Goal: Check status: Check status

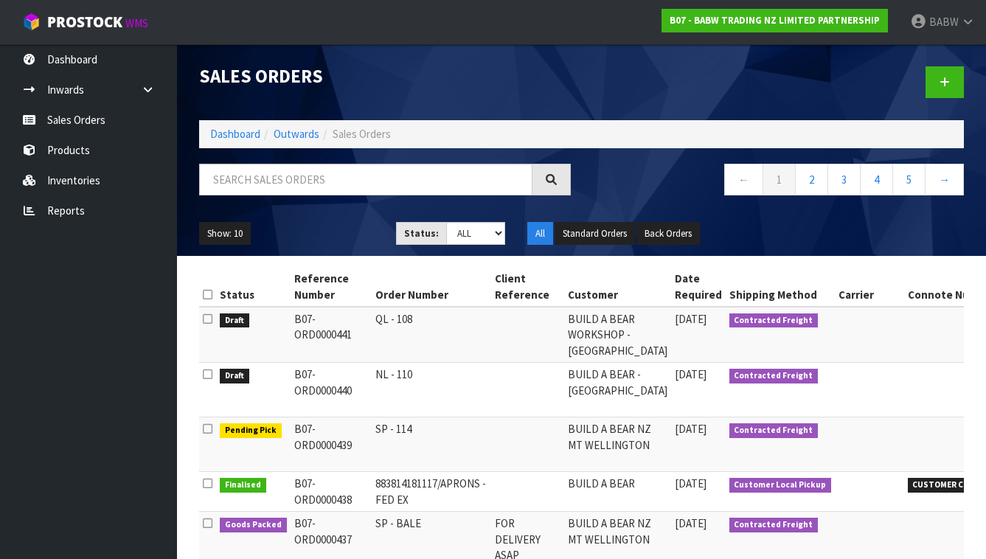
scroll to position [164, 0]
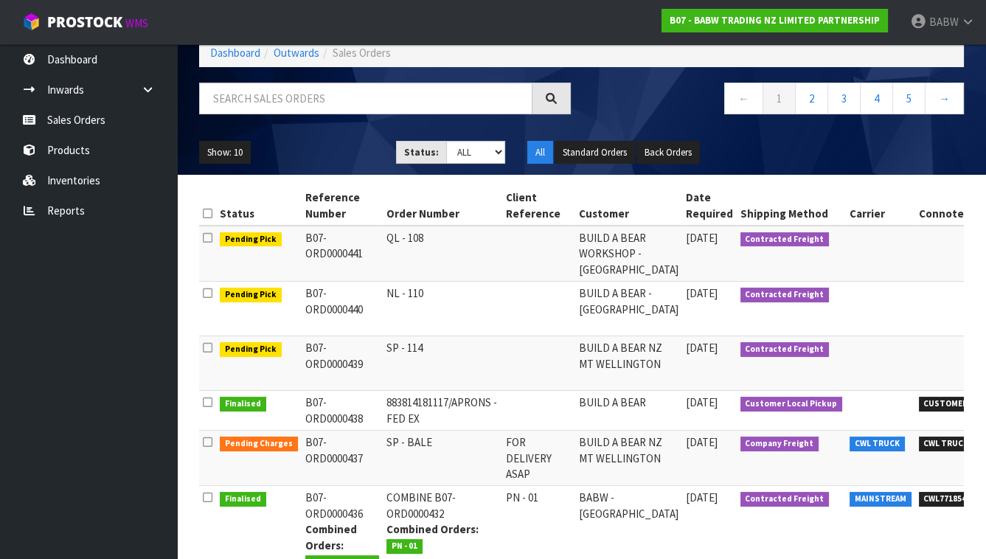
scroll to position [82, 0]
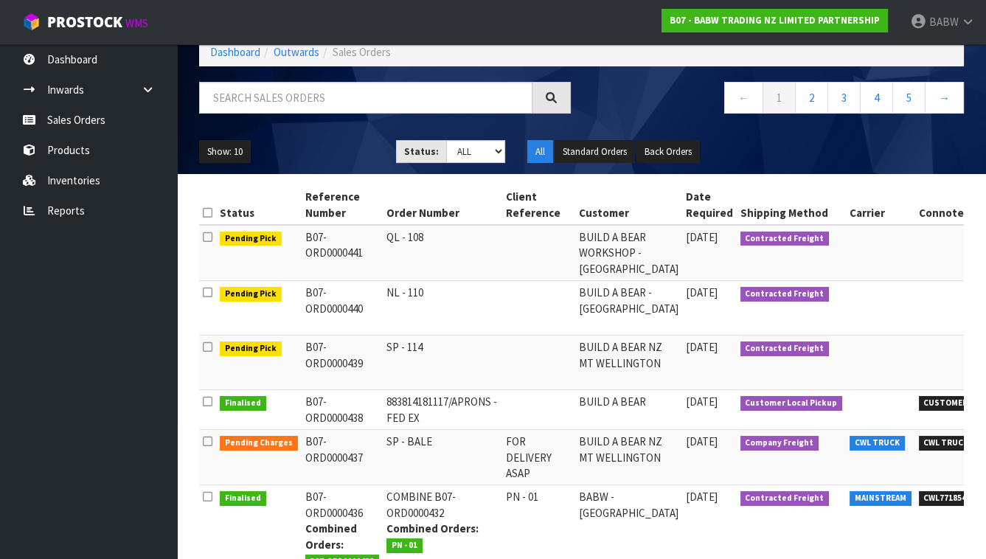
drag, startPoint x: 381, startPoint y: 310, endPoint x: 629, endPoint y: 324, distance: 249.0
click at [629, 324] on tr "Pending Pick B07-ORD0000440 NL - 110 BUILD A BEAR - CHRISTCHURCH 01/09/2025 Con…" at bounding box center [693, 308] width 989 height 55
click at [629, 325] on td "BUILD A BEAR - [GEOGRAPHIC_DATA]" at bounding box center [628, 308] width 107 height 55
drag, startPoint x: 618, startPoint y: 389, endPoint x: 382, endPoint y: 258, distance: 269.8
click at [382, 258] on tbody "Pending Pick B07-ORD0000441 QL - 108 BUILD A BEAR WORKSHOP - QUEENSGATE 01/09/2…" at bounding box center [693, 532] width 989 height 615
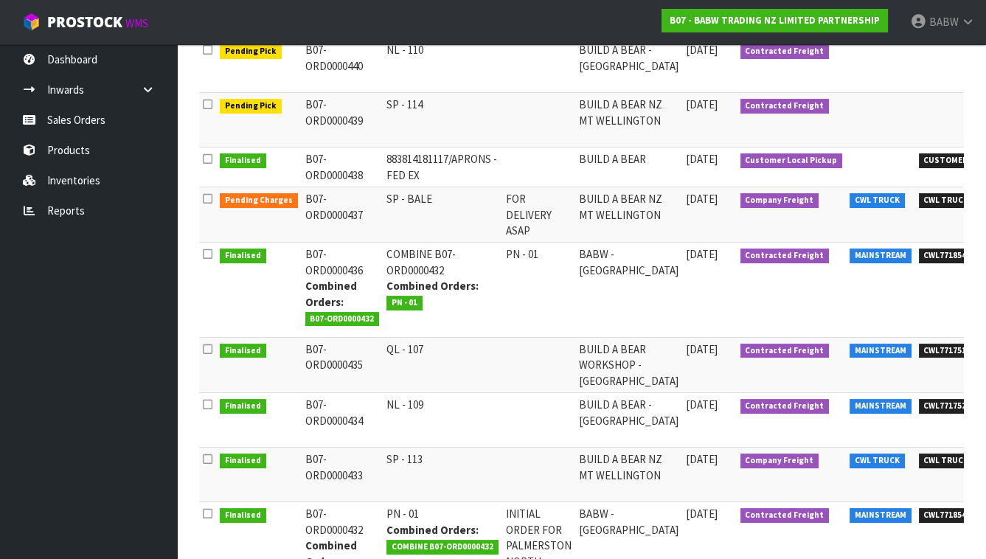
scroll to position [328, 0]
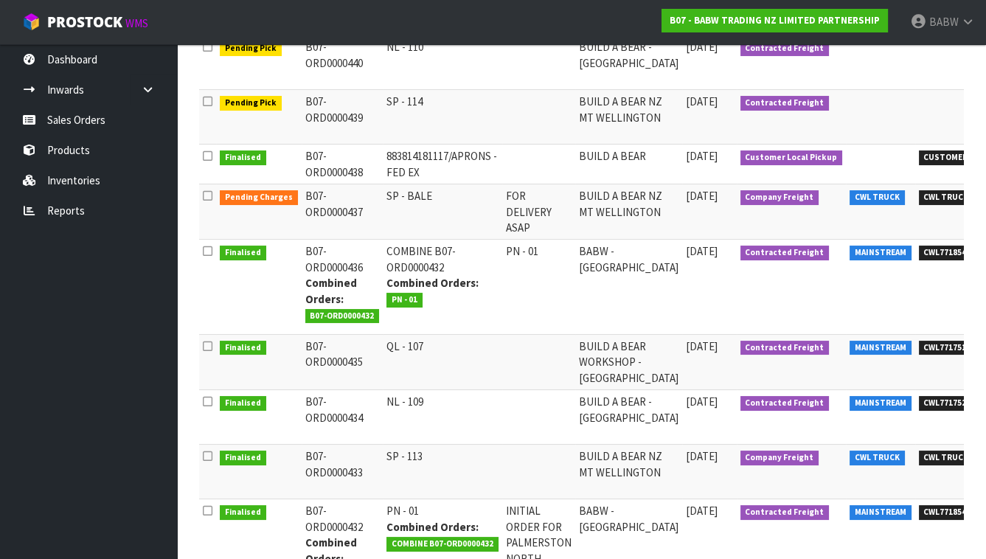
drag, startPoint x: 312, startPoint y: 224, endPoint x: 360, endPoint y: 249, distance: 54.1
click at [360, 240] on td "B07-ORD0000437" at bounding box center [343, 211] width 82 height 55
click at [422, 235] on td "SP - BALE" at bounding box center [443, 211] width 120 height 55
drag, startPoint x: 525, startPoint y: 246, endPoint x: 460, endPoint y: 207, distance: 76.1
click at [460, 207] on tr "Pending Charges B07-ORD0000437 SP - BALE FOR DELIVERY ASAP BUILD A BEAR NZ MT W…" at bounding box center [693, 211] width 989 height 55
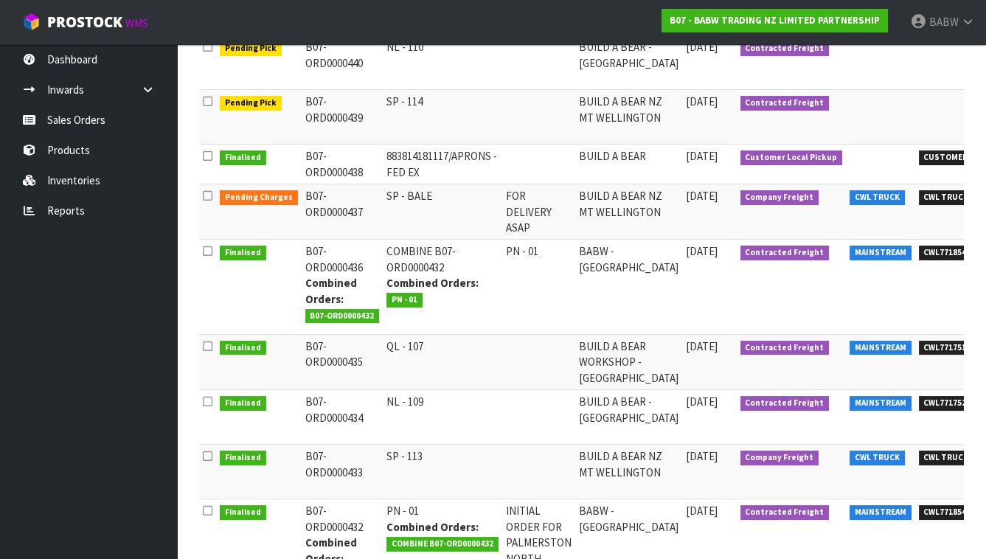
click at [502, 220] on td "FOR DELIVERY ASAP" at bounding box center [538, 211] width 73 height 55
drag, startPoint x: 308, startPoint y: 216, endPoint x: 575, endPoint y: 244, distance: 267.8
click at [575, 240] on tr "Pending Charges B07-ORD0000437 SP - BALE FOR DELIVERY ASAP BUILD A BEAR NZ MT W…" at bounding box center [693, 211] width 989 height 55
click at [575, 240] on td "BUILD A BEAR NZ MT WELLINGTON" at bounding box center [628, 211] width 107 height 55
click at [626, 240] on td "BUILD A BEAR NZ MT WELLINGTON" at bounding box center [628, 211] width 107 height 55
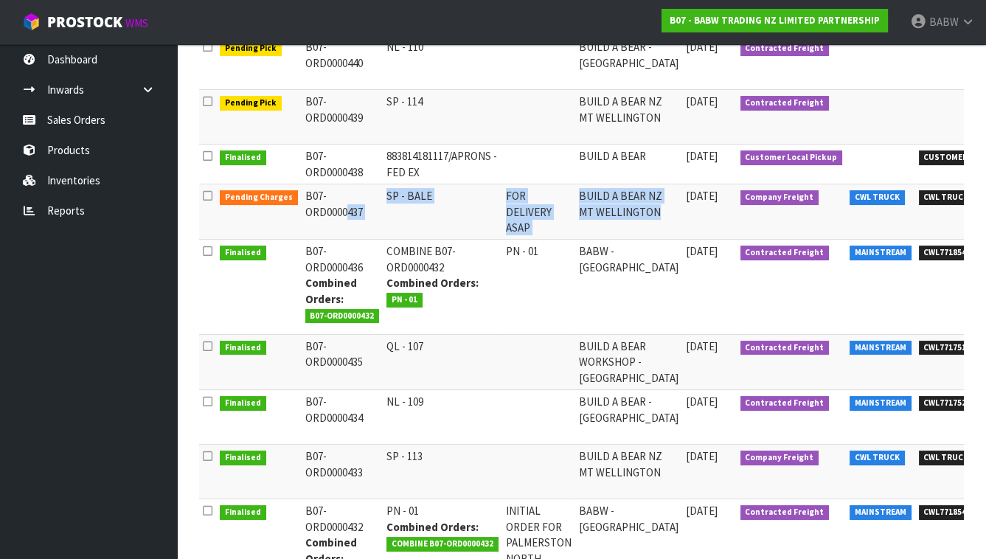
drag, startPoint x: 626, startPoint y: 247, endPoint x: 295, endPoint y: 212, distance: 332.4
click at [295, 212] on tr "Pending Charges B07-ORD0000437 SP - BALE FOR DELIVERY ASAP BUILD A BEAR NZ MT W…" at bounding box center [693, 211] width 989 height 55
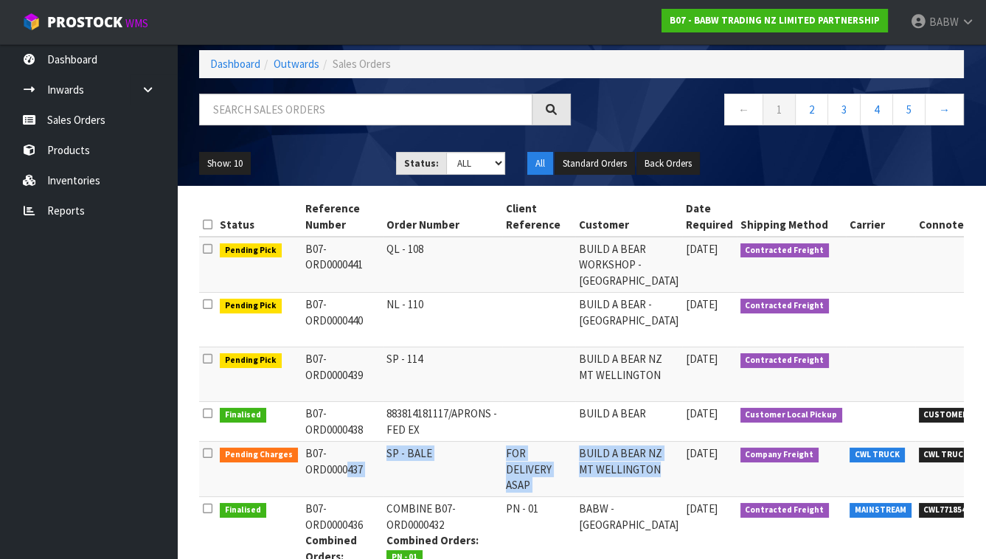
scroll to position [0, 0]
